Goal: Task Accomplishment & Management: Use online tool/utility

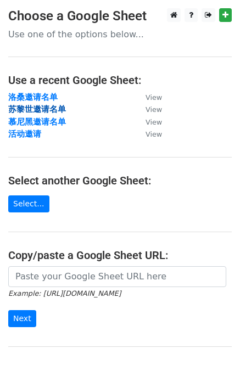
click at [37, 109] on strong "苏黎世邀请名单" at bounding box center [37, 109] width 58 height 10
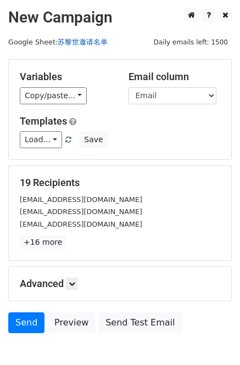
click at [70, 38] on link "苏黎世邀请名单" at bounding box center [83, 42] width 50 height 8
click at [102, 202] on div "yiychen@iis.ee.ethz.ch" at bounding box center [120, 199] width 217 height 13
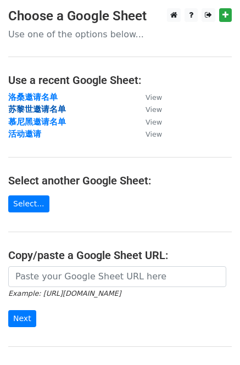
click at [34, 114] on strong "苏黎世邀请名单" at bounding box center [37, 109] width 58 height 10
click at [47, 109] on strong "苏黎世邀请名单" at bounding box center [37, 109] width 58 height 10
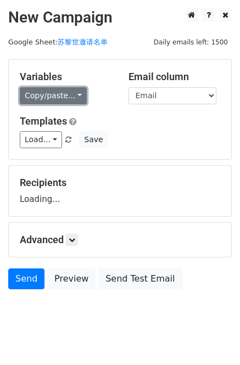
click at [73, 91] on link "Copy/paste..." at bounding box center [53, 95] width 67 height 17
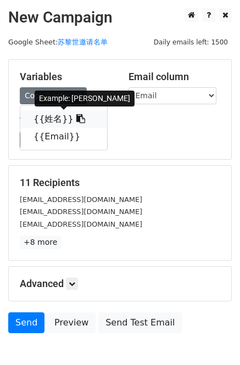
click at [76, 118] on icon at bounding box center [80, 118] width 9 height 9
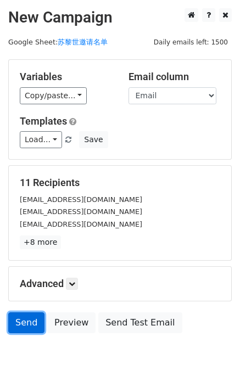
click at [17, 329] on link "Send" at bounding box center [26, 323] width 36 height 21
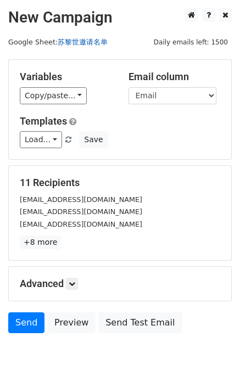
click at [84, 43] on link "苏黎世邀请名单" at bounding box center [83, 42] width 50 height 8
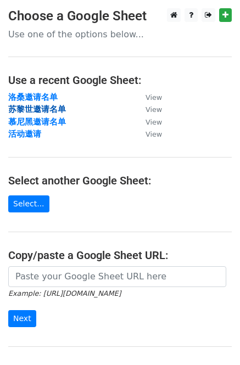
click at [45, 109] on strong "苏黎世邀请名单" at bounding box center [37, 109] width 58 height 10
click at [38, 110] on strong "苏黎世邀请名单" at bounding box center [37, 109] width 58 height 10
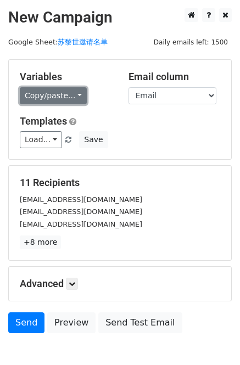
click at [75, 95] on link "Copy/paste..." at bounding box center [53, 95] width 67 height 17
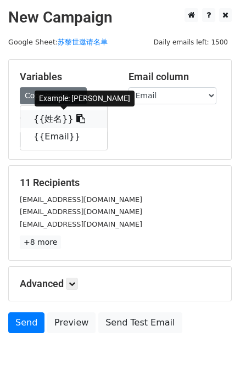
click at [76, 119] on icon at bounding box center [80, 118] width 9 height 9
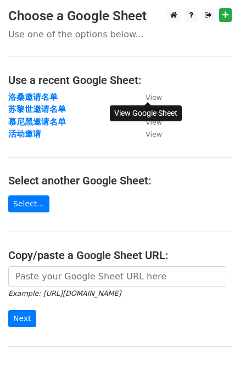
click at [152, 95] on small "View" at bounding box center [154, 97] width 16 height 8
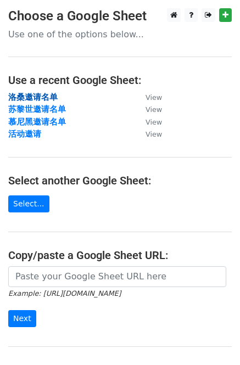
click at [43, 96] on strong "洛桑邀请名单" at bounding box center [32, 97] width 49 height 10
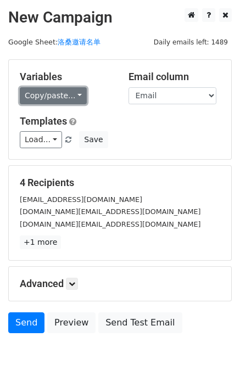
click at [73, 97] on link "Copy/paste..." at bounding box center [53, 95] width 67 height 17
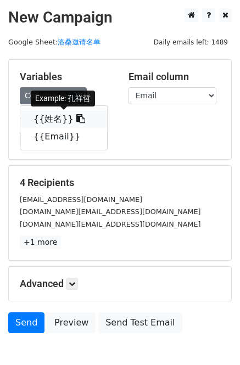
click at [76, 117] on icon at bounding box center [80, 118] width 9 height 9
